Goal: Information Seeking & Learning: Learn about a topic

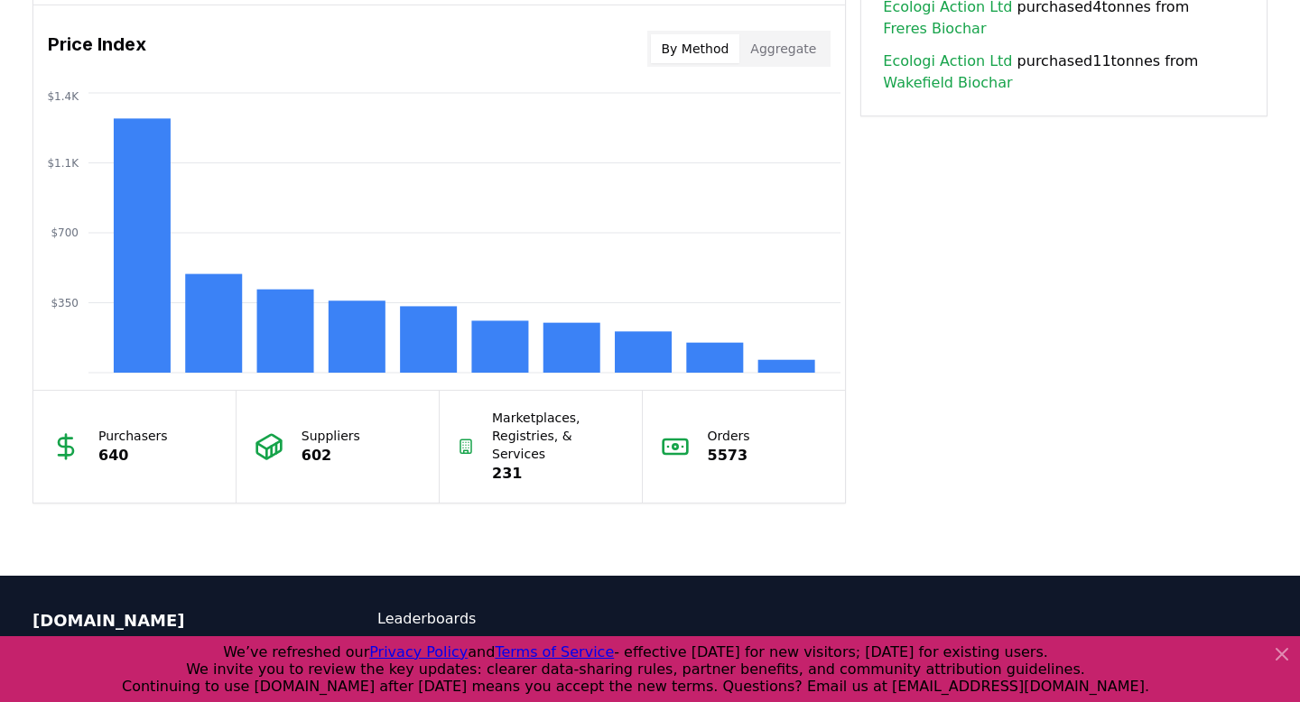
scroll to position [1643, 0]
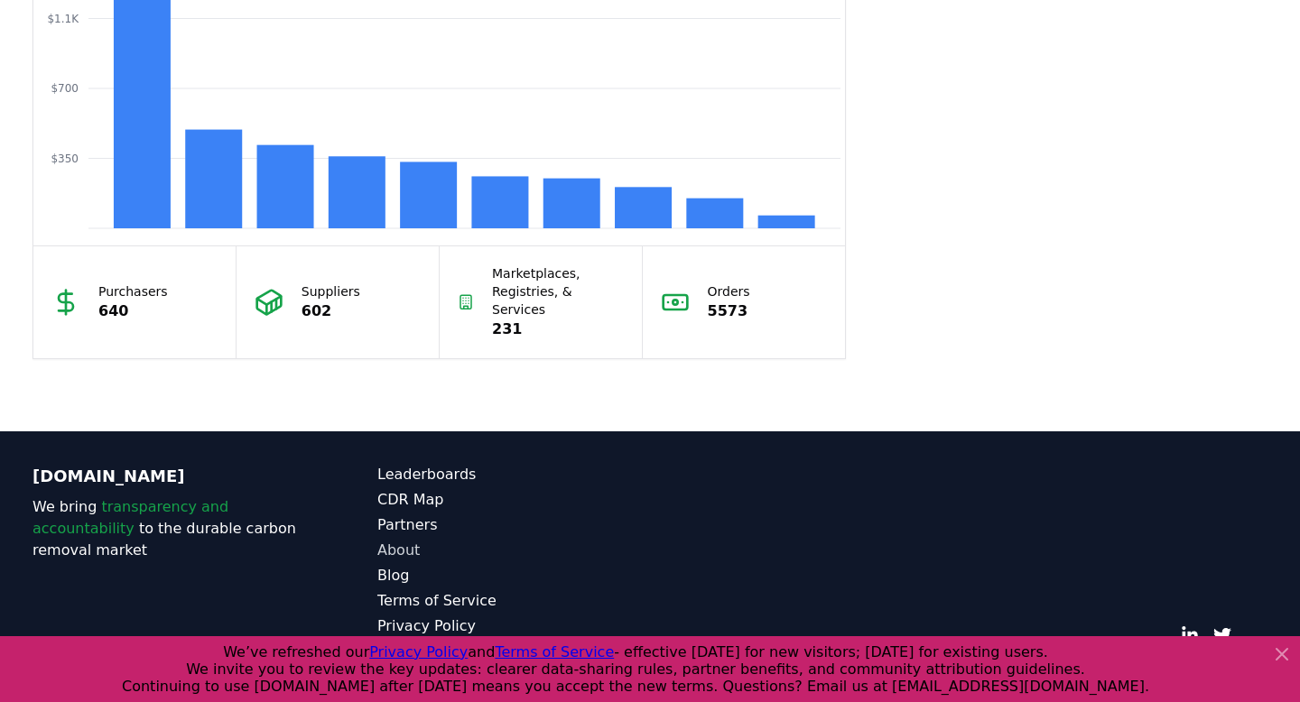
click at [405, 540] on link "About" at bounding box center [513, 551] width 273 height 22
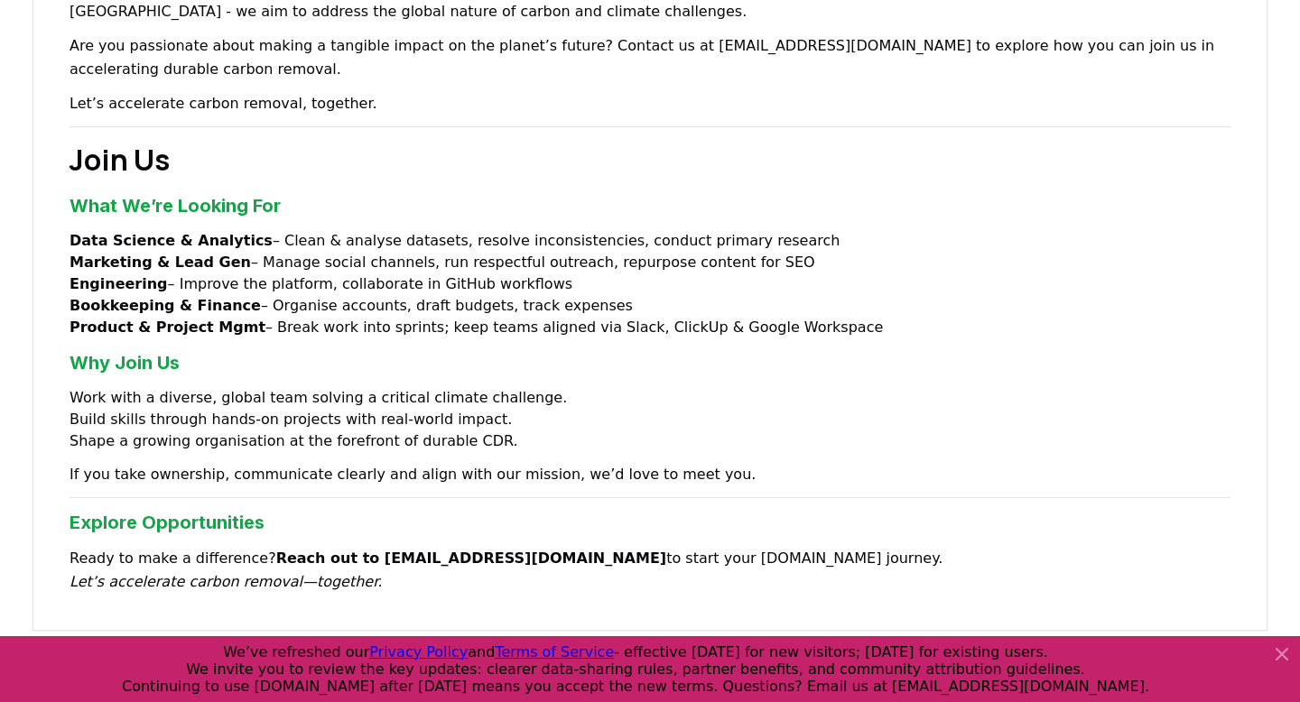
scroll to position [1307, 0]
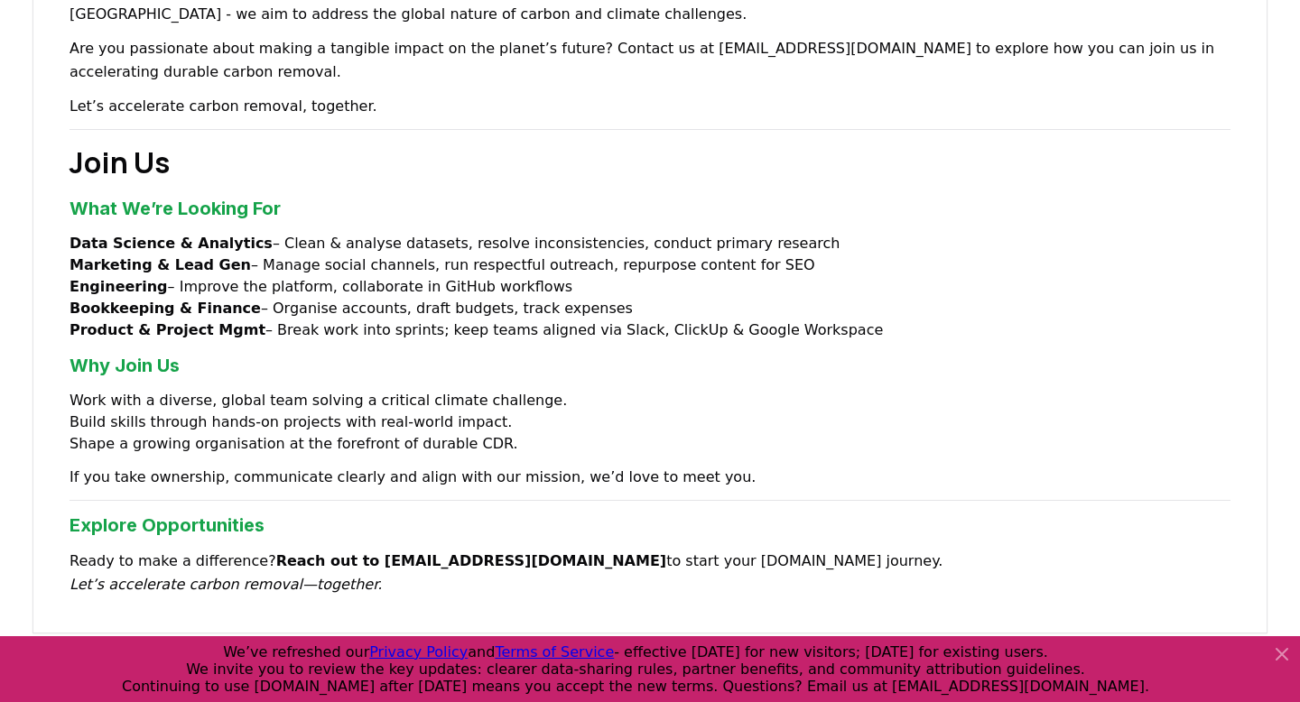
click at [118, 235] on strong "Data Science & Analytics" at bounding box center [170, 243] width 203 height 17
drag, startPoint x: 242, startPoint y: 173, endPoint x: 0, endPoint y: 176, distance: 241.9
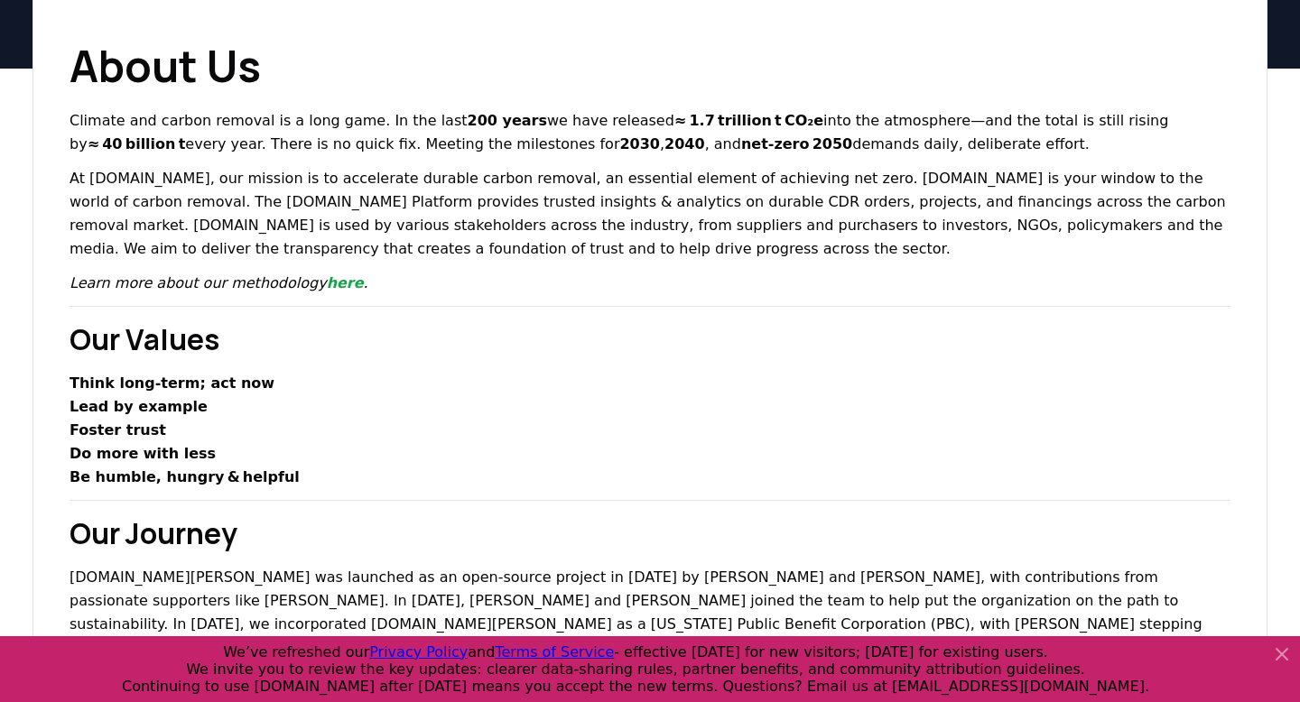
scroll to position [0, 0]
